Goal: Information Seeking & Learning: Learn about a topic

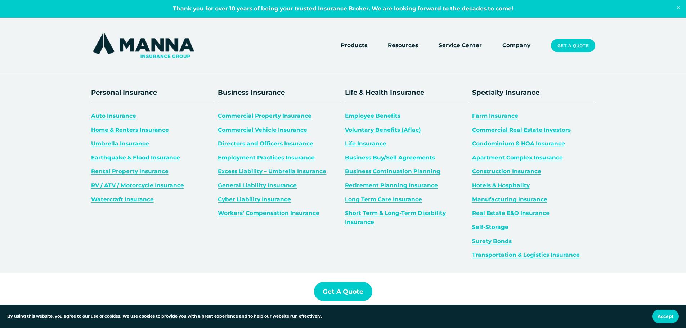
click at [133, 130] on span "Home & Renters Insurance" at bounding box center [130, 129] width 78 height 7
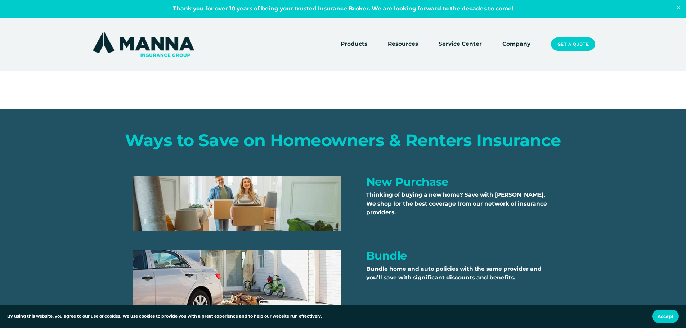
scroll to position [1369, 0]
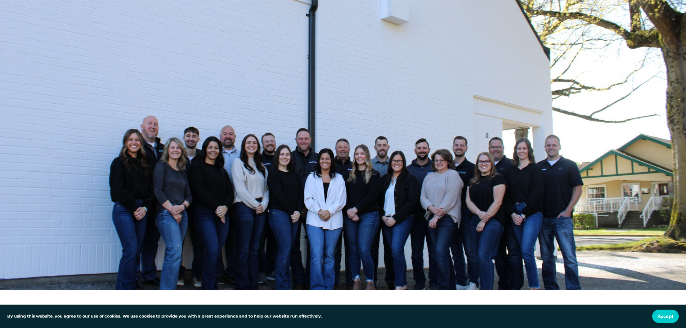
scroll to position [432, 0]
